Goal: Find specific page/section: Locate a particular part of the current website

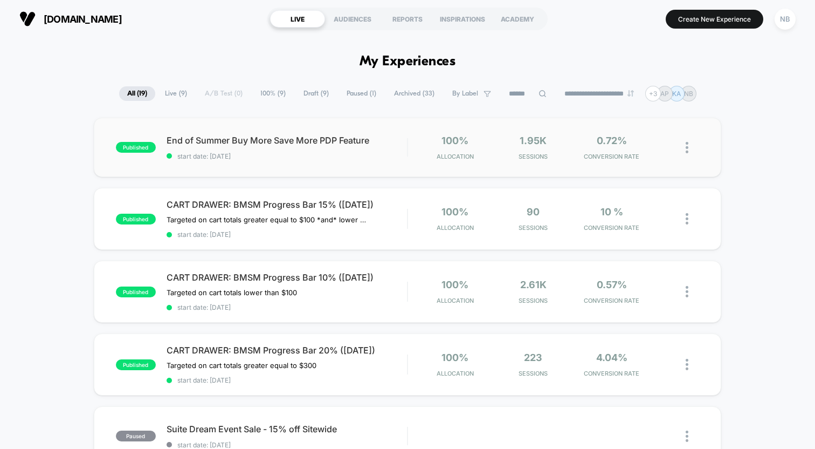
click at [278, 171] on div "published End of Summer Buy More Save More PDP Feature start date: [DATE] 100% …" at bounding box center [408, 147] width 628 height 59
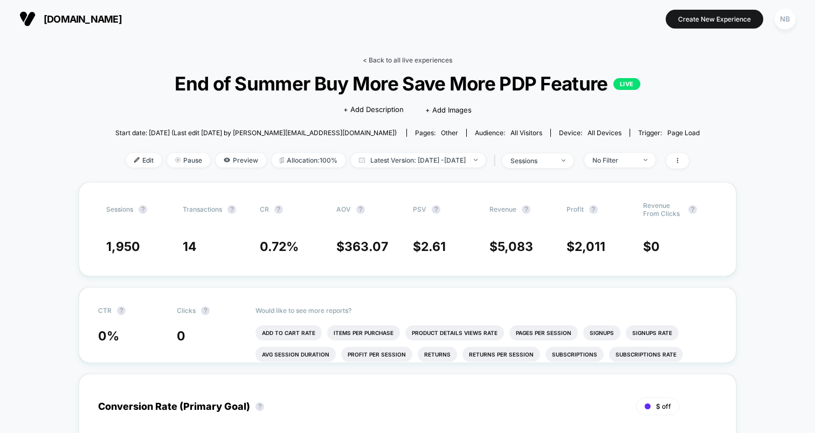
click at [406, 57] on link "< Back to all live experiences" at bounding box center [407, 60] width 89 height 8
